Goal: Obtain resource: Download file/media

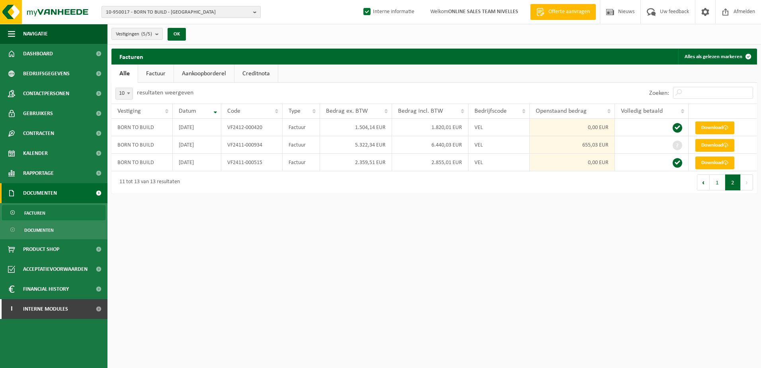
click at [249, 13] on span "10-950017 - BORN TO BUILD - BRUXELLES" at bounding box center [178, 12] width 144 height 12
type input "10-950534"
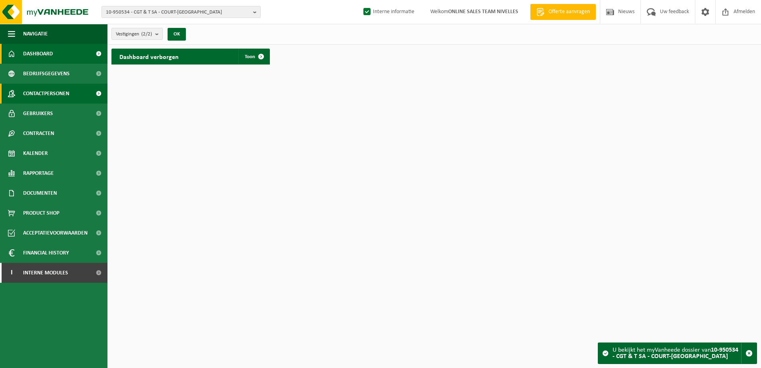
click at [49, 96] on span "Contactpersonen" at bounding box center [46, 94] width 46 height 20
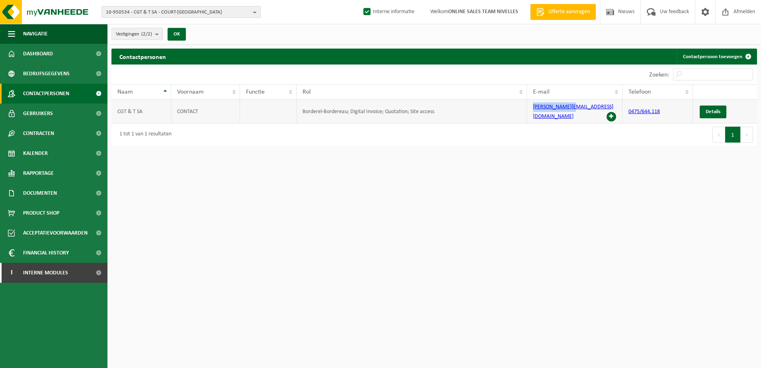
drag, startPoint x: 573, startPoint y: 106, endPoint x: 532, endPoint y: 106, distance: 40.6
click at [532, 106] on td "thierry@cgtt.be" at bounding box center [574, 112] width 95 height 24
copy link "thierry@cgtt.be"
click at [41, 190] on span "Documenten" at bounding box center [40, 193] width 34 height 20
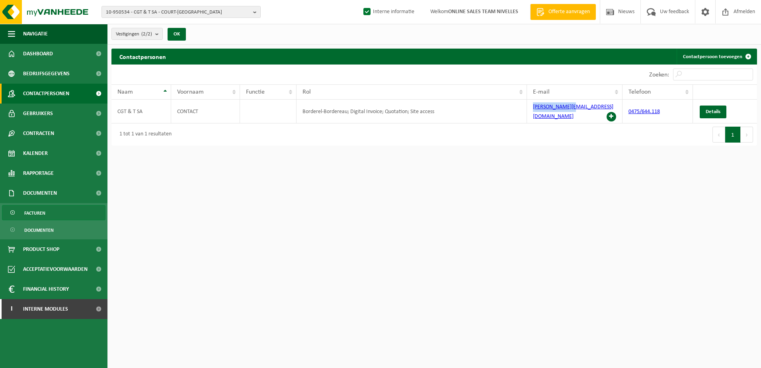
click at [41, 210] on span "Facturen" at bounding box center [34, 212] width 21 height 15
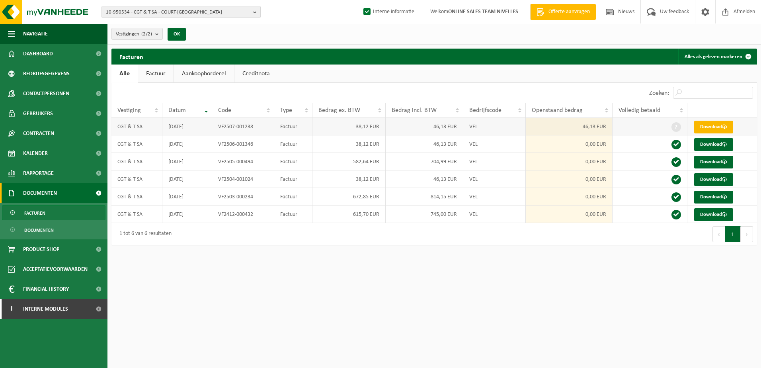
click at [719, 122] on link "Download" at bounding box center [713, 127] width 39 height 13
click at [254, 13] on b "button" at bounding box center [256, 11] width 7 height 11
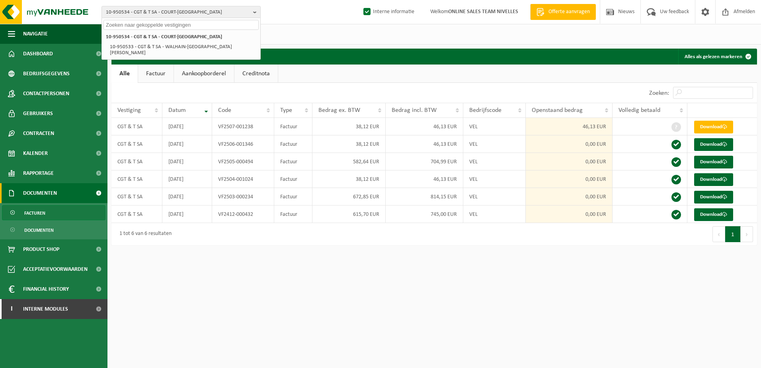
click at [234, 24] on input "text" at bounding box center [181, 25] width 155 height 10
paste input "10-992256"
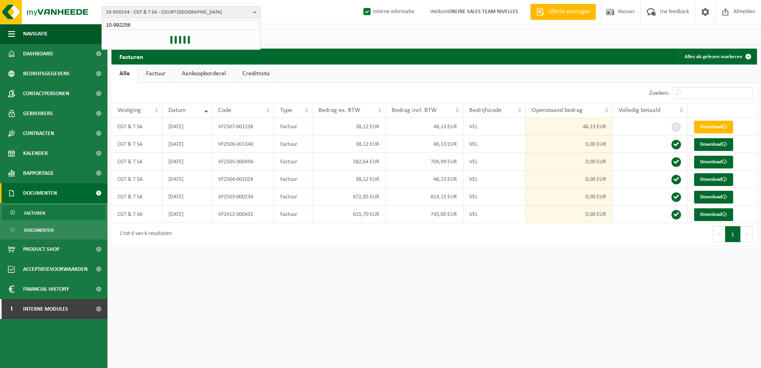
type input "10-992256"
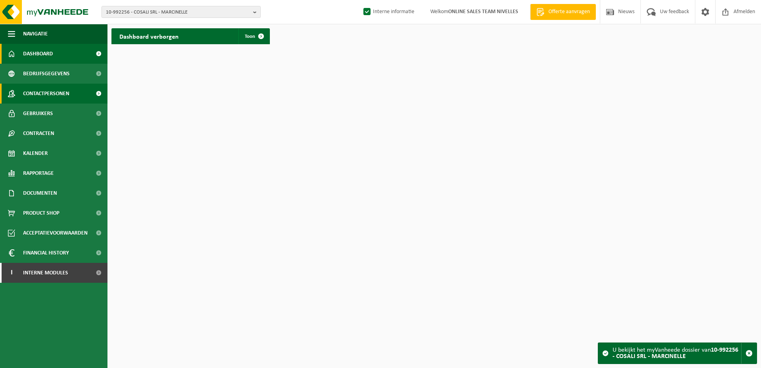
click at [52, 98] on span "Contactpersonen" at bounding box center [46, 94] width 46 height 20
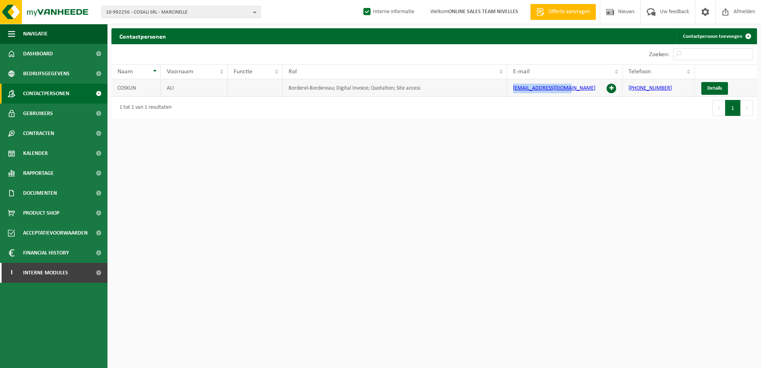
drag, startPoint x: 566, startPoint y: 88, endPoint x: 514, endPoint y: 87, distance: 51.8
click at [514, 87] on td "coskunali@hotmail.be" at bounding box center [564, 88] width 115 height 18
copy link "coskunali@hotmail.be"
click at [38, 192] on span "Documenten" at bounding box center [40, 193] width 34 height 20
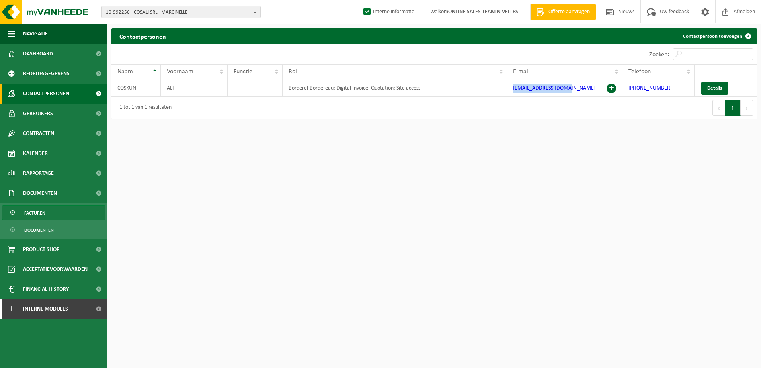
click at [42, 212] on span "Facturen" at bounding box center [34, 212] width 21 height 15
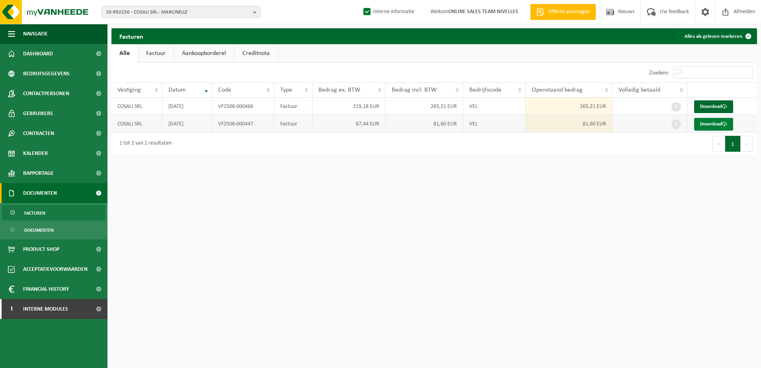
click at [717, 125] on link "Download" at bounding box center [713, 124] width 39 height 13
click at [725, 104] on span at bounding box center [724, 106] width 5 height 5
click at [255, 11] on b "button" at bounding box center [256, 11] width 7 height 11
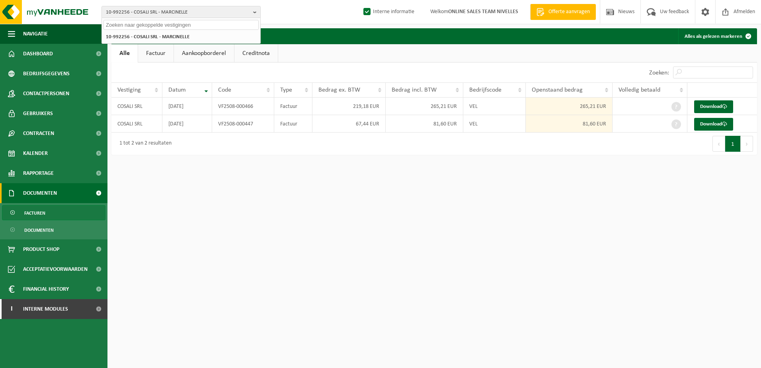
click at [206, 24] on input "text" at bounding box center [181, 25] width 155 height 10
paste input "10-992471"
type input "10-992471"
click at [169, 35] on strong "10-992471 - VAN DER TALLEN CHRISTIAN - MELLERY" at bounding box center [137, 36] width 63 height 6
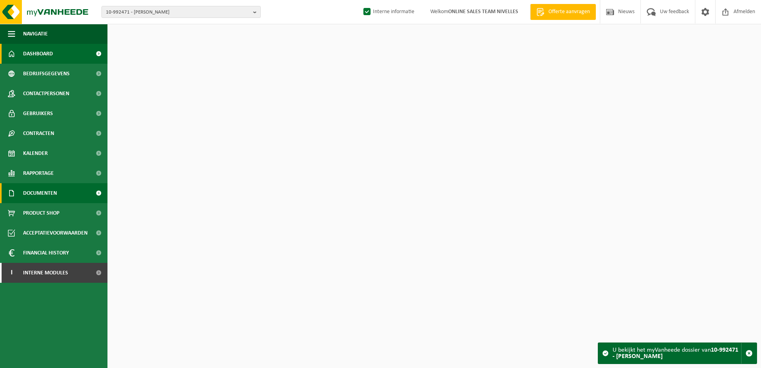
click at [60, 190] on link "Documenten" at bounding box center [54, 193] width 108 height 20
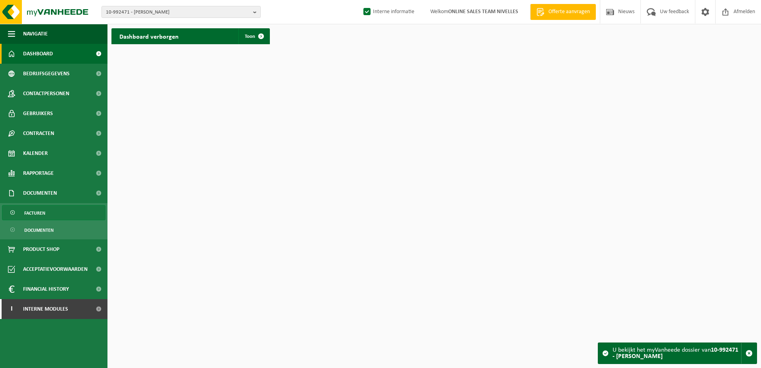
click at [57, 207] on link "Facturen" at bounding box center [54, 212] width 104 height 15
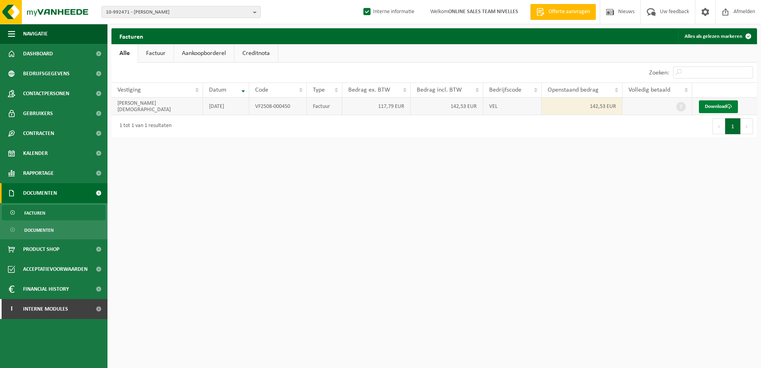
click at [715, 106] on link "Download" at bounding box center [718, 106] width 39 height 13
click at [248, 14] on span "10-992471 - [PERSON_NAME]" at bounding box center [178, 12] width 144 height 12
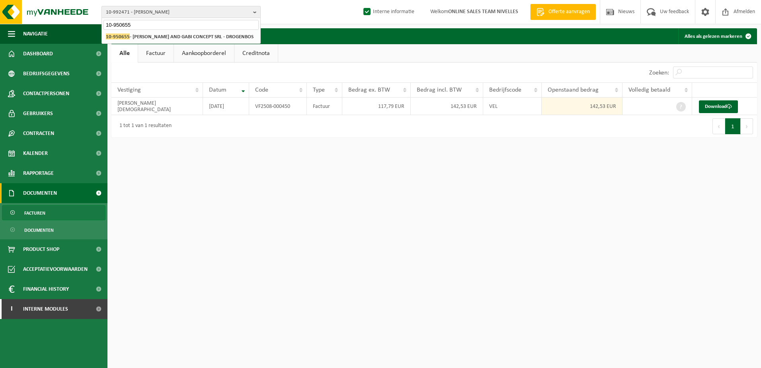
type input "10-950655"
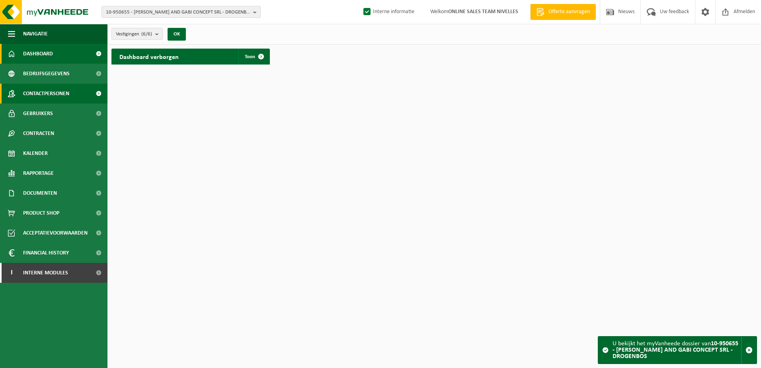
click at [49, 94] on span "Contactpersonen" at bounding box center [46, 94] width 46 height 20
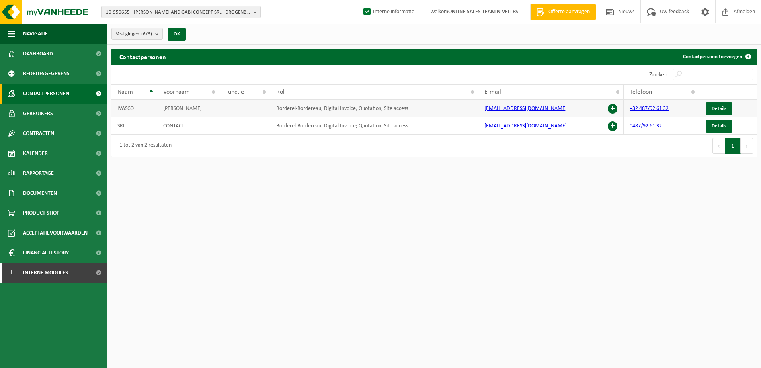
drag, startPoint x: 562, startPoint y: 109, endPoint x: 486, endPoint y: 109, distance: 76.1
click at [486, 109] on td "daniel20gabi.concept@gmail.com" at bounding box center [551, 109] width 145 height 18
copy link "daniel20gabi.concept@gmail.com"
click at [46, 187] on span "Documenten" at bounding box center [40, 193] width 34 height 20
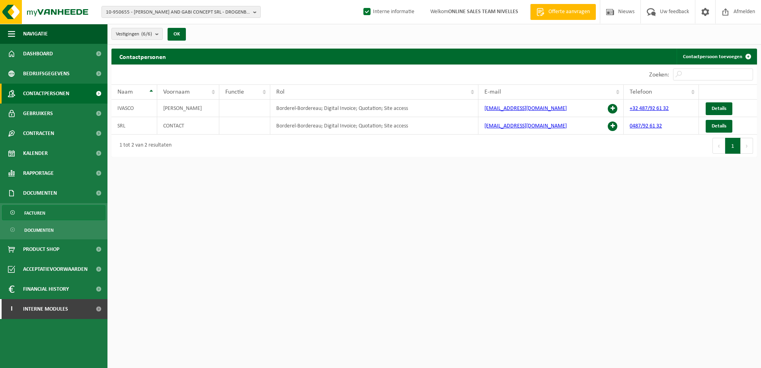
click at [46, 209] on link "Facturen" at bounding box center [54, 212] width 104 height 15
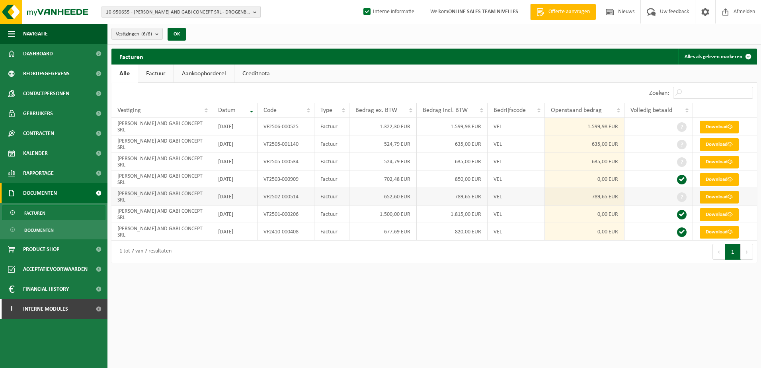
click at [723, 195] on link "Download" at bounding box center [719, 197] width 39 height 13
click at [721, 160] on link "Download" at bounding box center [719, 162] width 39 height 13
click at [723, 145] on link "Download" at bounding box center [719, 144] width 39 height 13
click at [726, 129] on link "Download" at bounding box center [719, 127] width 39 height 13
